Goal: Use online tool/utility: Use online tool/utility

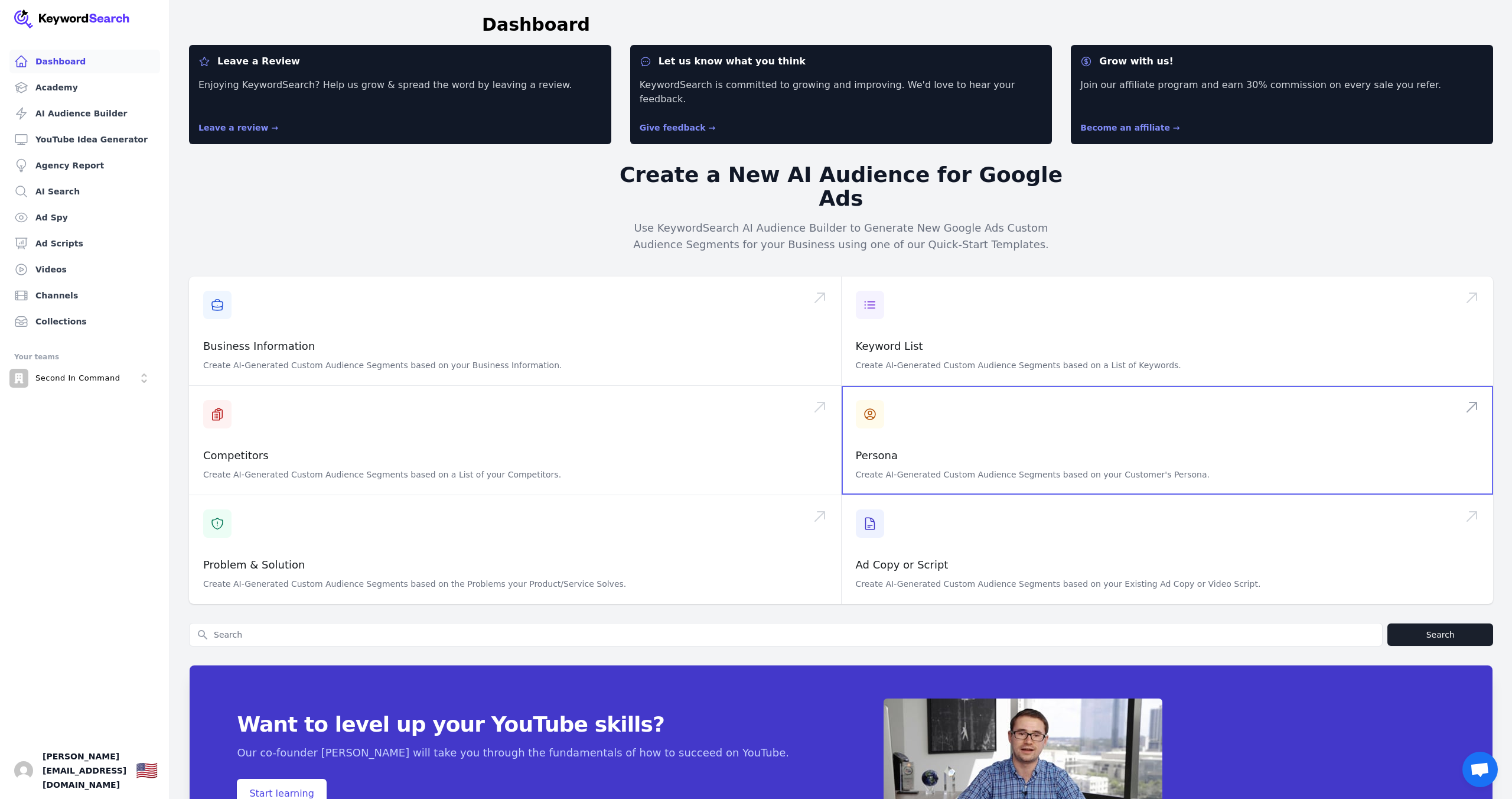
click at [963, 403] on span at bounding box center [1168, 440] width 652 height 108
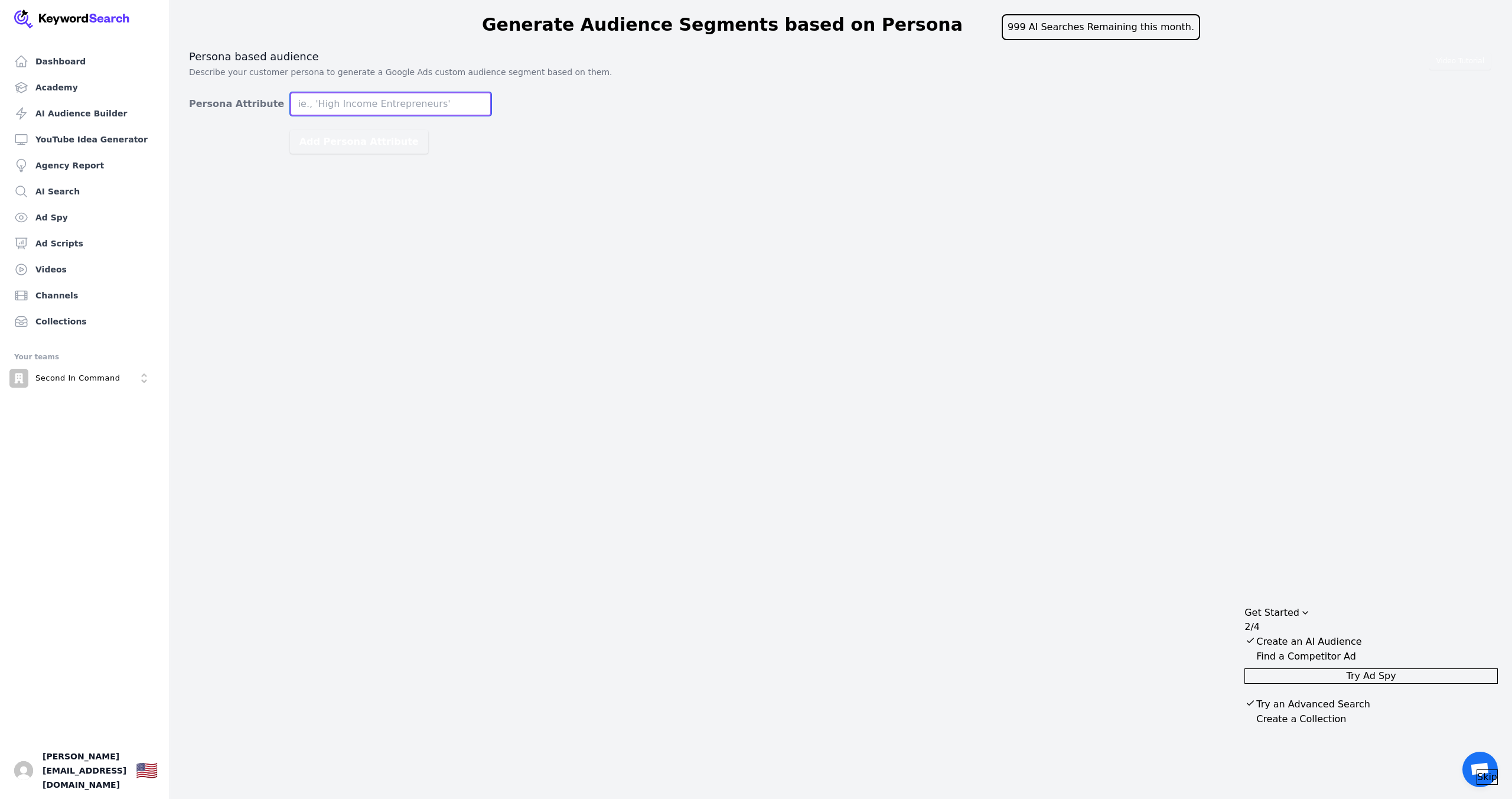
click at [361, 108] on input "Persona Attribute" at bounding box center [390, 104] width 201 height 23
type input "Home Service Business Owners"
click at [352, 146] on button "Add Persona Attribute" at bounding box center [359, 142] width 138 height 23
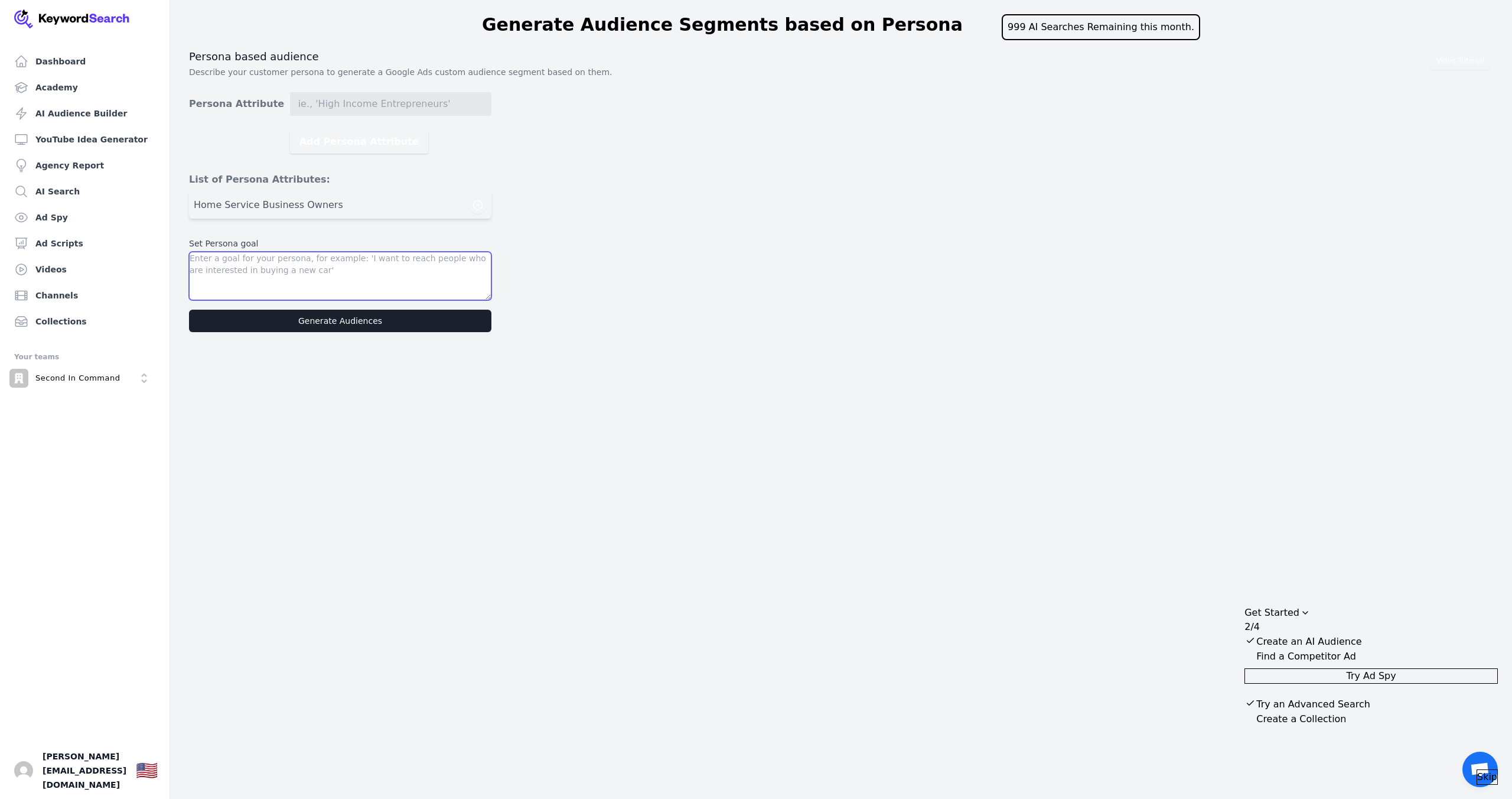
click at [318, 267] on textarea at bounding box center [341, 276] width 302 height 48
click at [319, 203] on span "Home Service Business Owners" at bounding box center [269, 205] width 150 height 14
click at [349, 209] on div "Home Service Business Owners" at bounding box center [341, 205] width 293 height 18
click at [337, 207] on div "Home Service Business Owners" at bounding box center [341, 205] width 293 height 18
click at [281, 204] on span "Home Service Business Owners" at bounding box center [269, 205] width 150 height 14
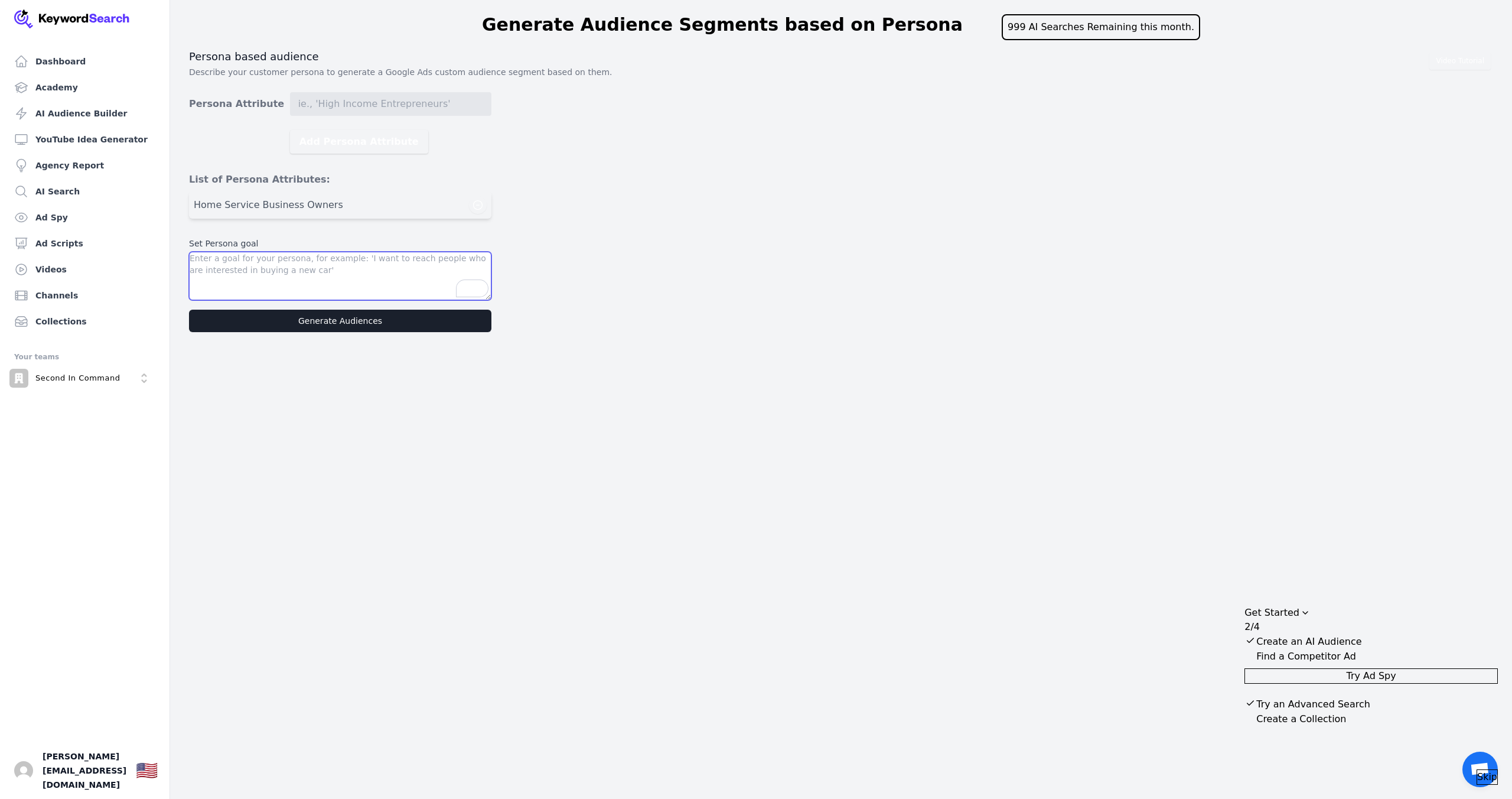
click at [286, 278] on textarea "To enrich screen reader interactions, please activate Accessibility in Grammarl…" at bounding box center [341, 276] width 302 height 48
drag, startPoint x: 370, startPoint y: 284, endPoint x: 228, endPoint y: 284, distance: 142.0
click at [228, 284] on textarea "I want to reach home service business owners who are trying to grow profitably …" at bounding box center [341, 276] width 302 height 48
type textarea "I want to reach home service business owners who are trying to grow profitably …"
click at [357, 325] on button "Generate Audiences" at bounding box center [341, 320] width 302 height 23
